Goal: Task Accomplishment & Management: Use online tool/utility

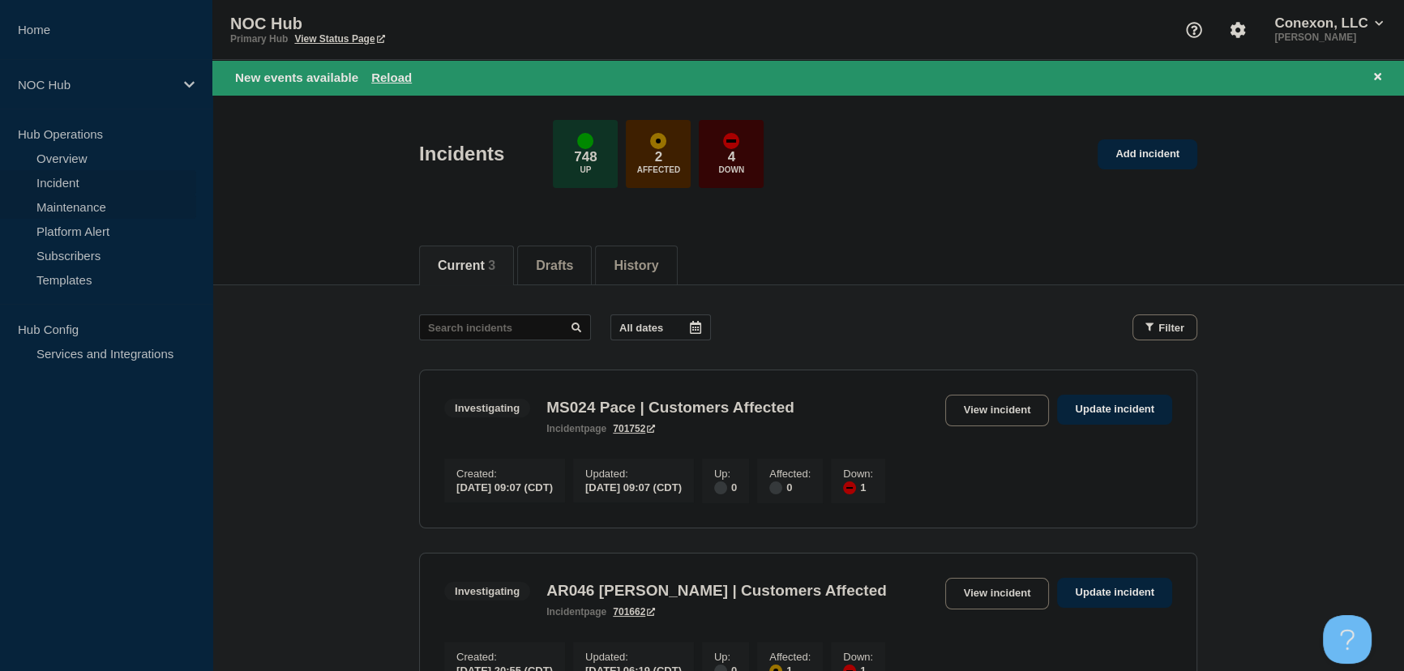
click at [64, 204] on link "Maintenance" at bounding box center [98, 207] width 196 height 24
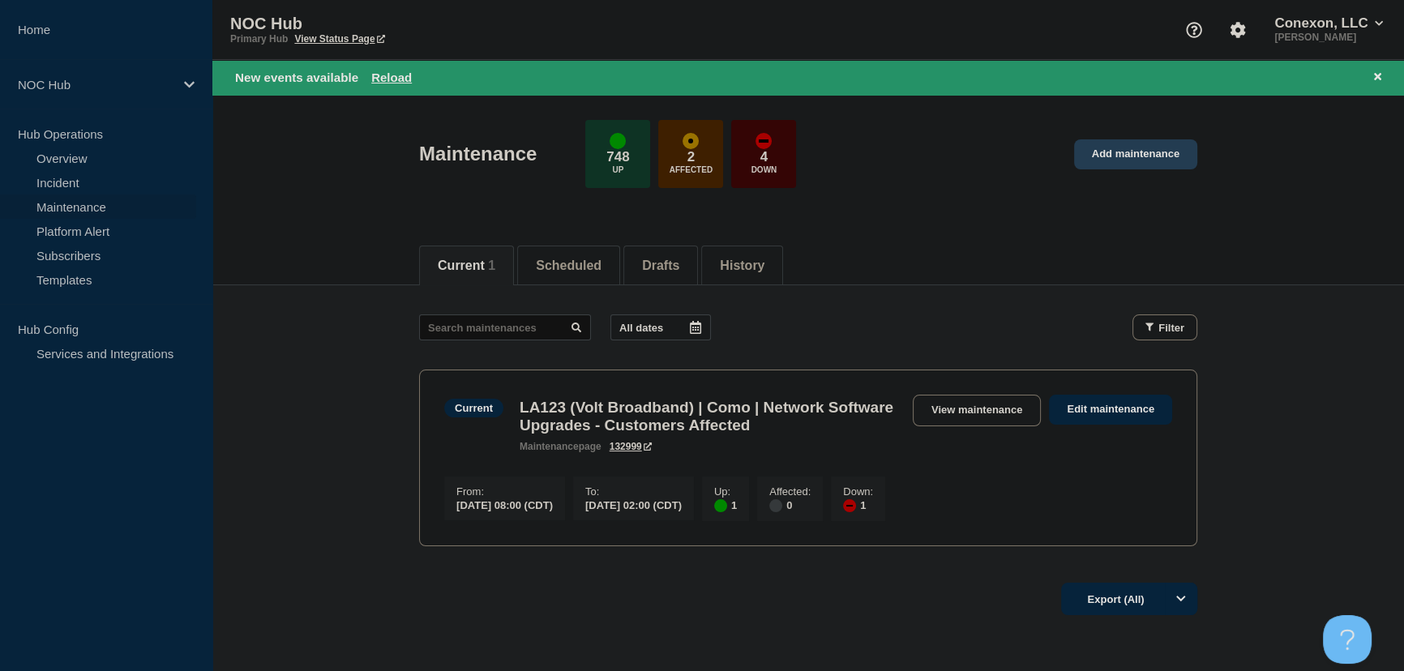
click at [1134, 163] on link "Add maintenance" at bounding box center [1135, 154] width 123 height 30
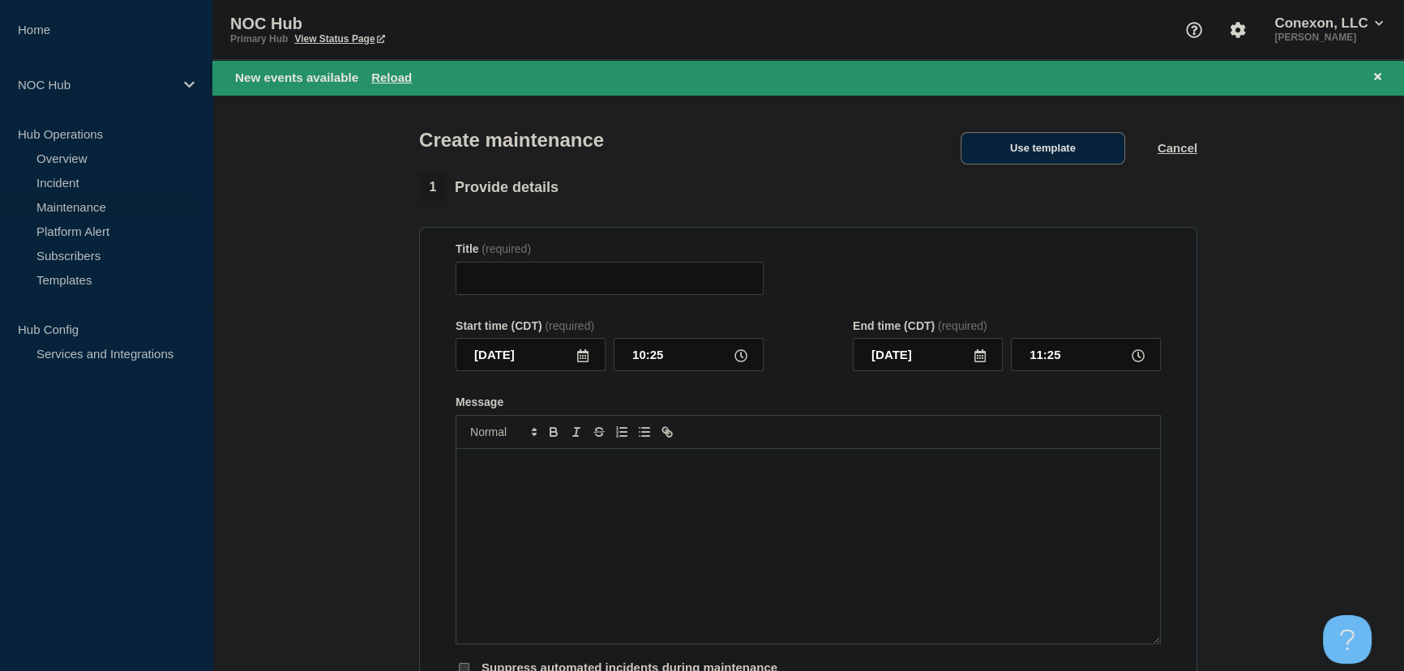
click at [1070, 148] on button "Use template" at bounding box center [1043, 148] width 165 height 32
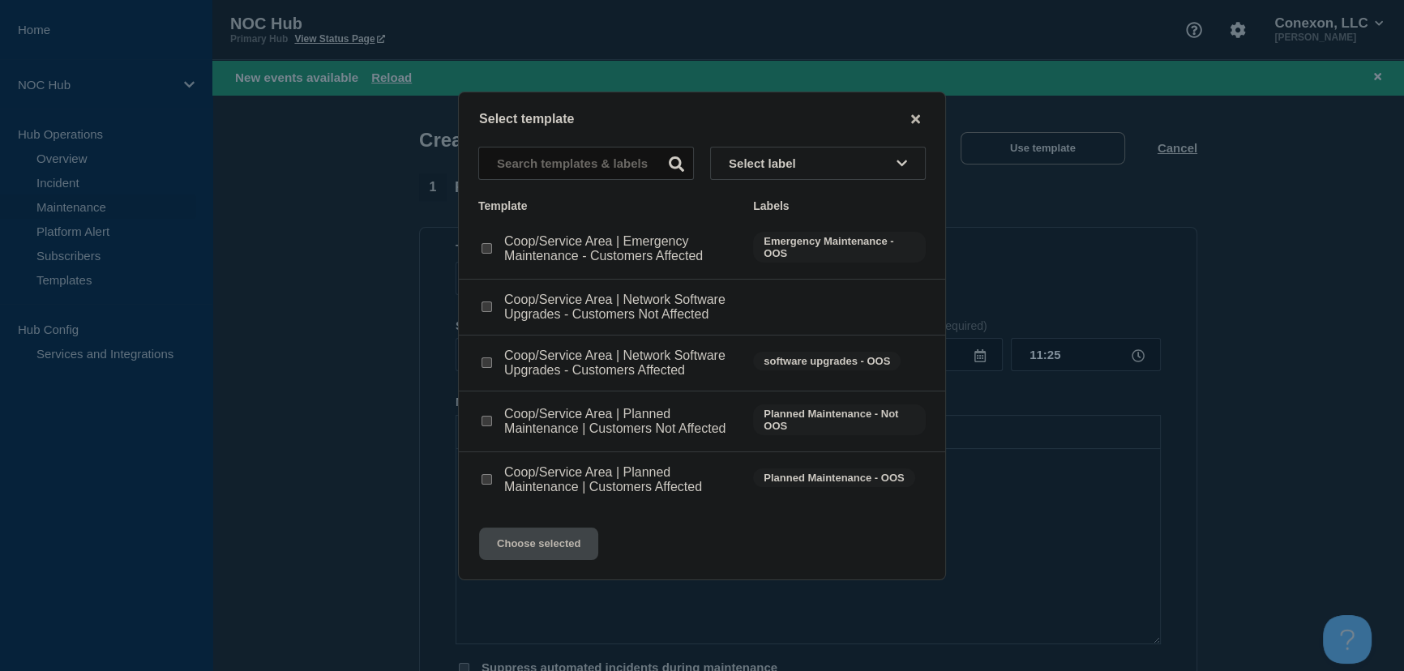
click at [484, 479] on input "Coop/Service Area | Planned Maintenance | Customers Affected checkbox" at bounding box center [487, 479] width 11 height 11
checkbox input "true"
click at [572, 551] on button "Choose selected" at bounding box center [538, 544] width 119 height 32
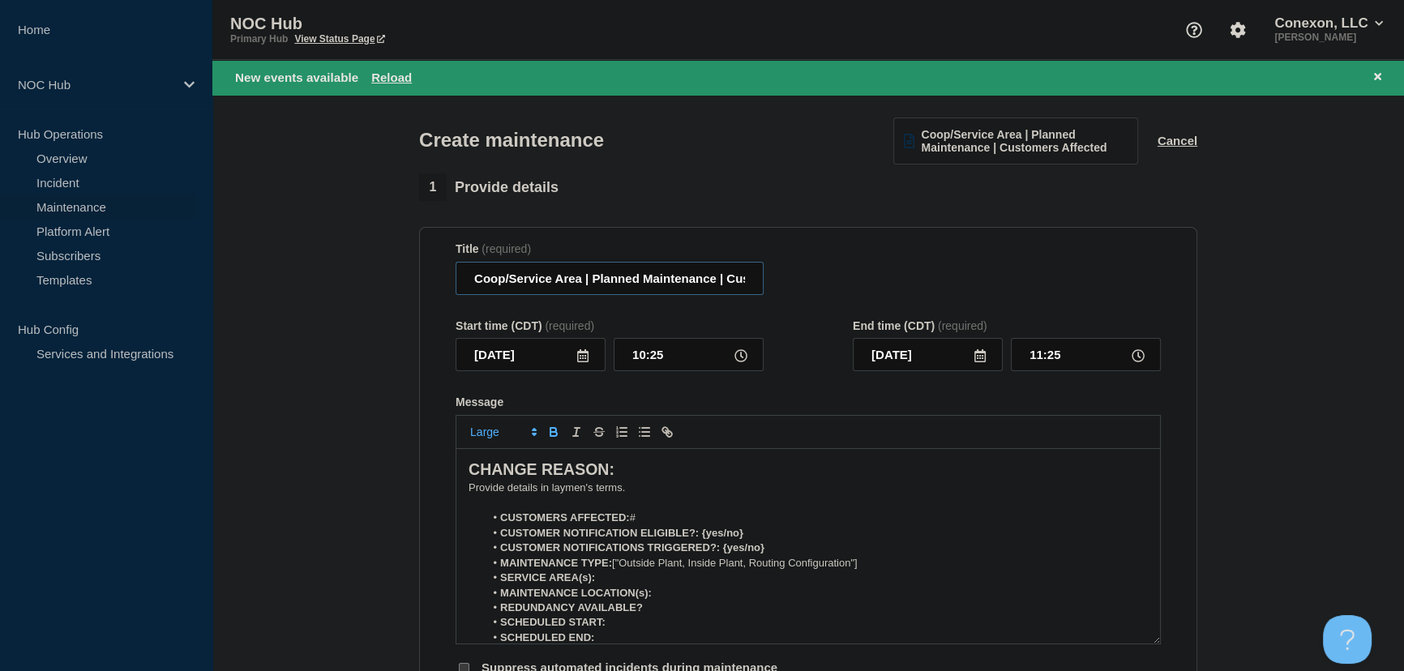
drag, startPoint x: 580, startPoint y: 282, endPoint x: 429, endPoint y: 281, distance: 150.8
click at [429, 281] on section "Title (required) Coop/Service Area | Planned Maintenance | Customers Affected S…" at bounding box center [808, 459] width 778 height 465
type input "NH118 [US_STATE] | Planned Maintenance | Customers Affected"
click at [841, 281] on div "Title (required) NH118 [US_STATE] | Planned Maintenance | Customers Affected" at bounding box center [808, 268] width 705 height 53
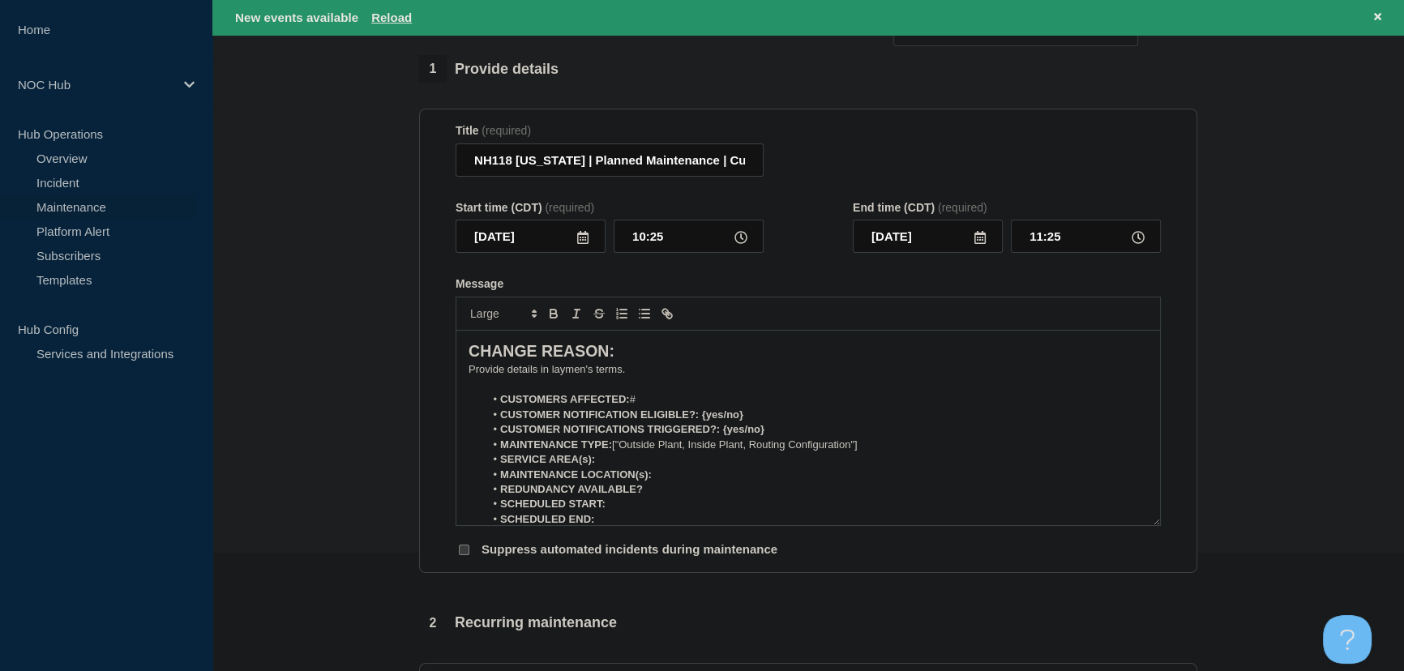
scroll to position [147, 0]
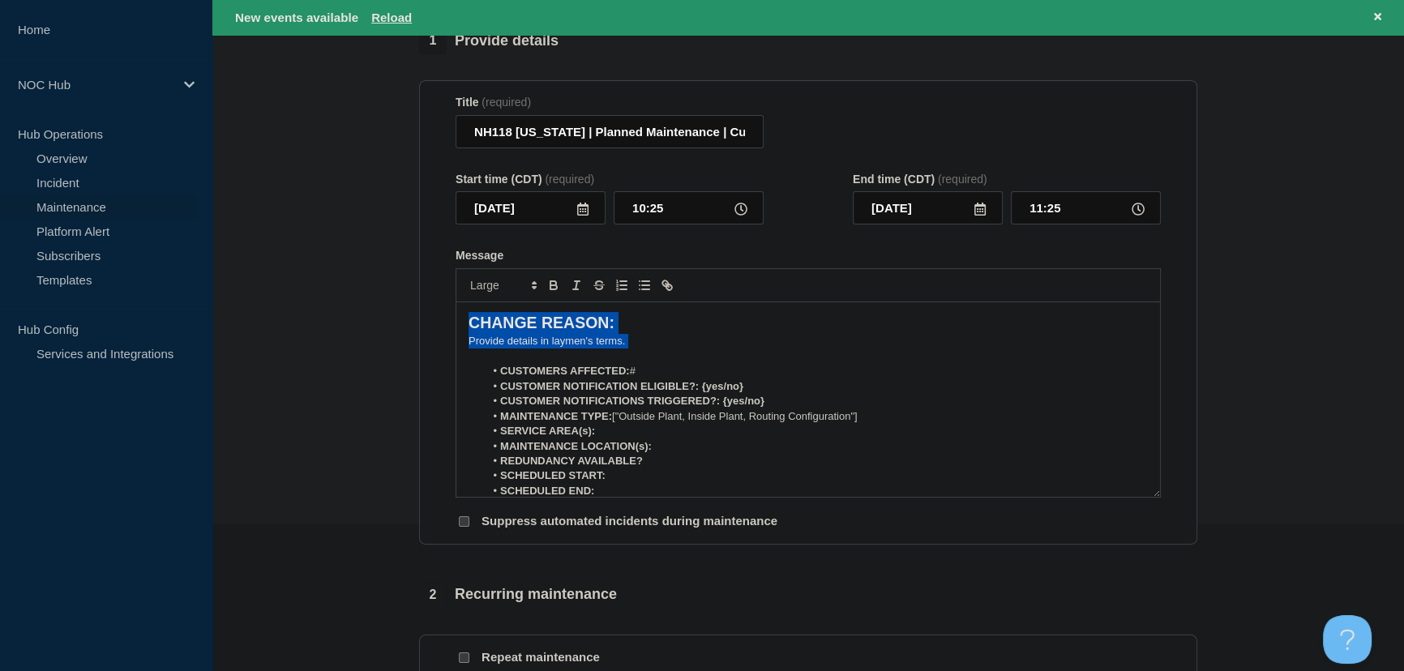
drag, startPoint x: 635, startPoint y: 348, endPoint x: 343, endPoint y: 306, distance: 294.8
click at [343, 306] on section "1 Provide details Title (required) NH118 [US_STATE] | Planned Maintenance | Cus…" at bounding box center [808, 589] width 1192 height 1125
